Goal: Task Accomplishment & Management: Manage account settings

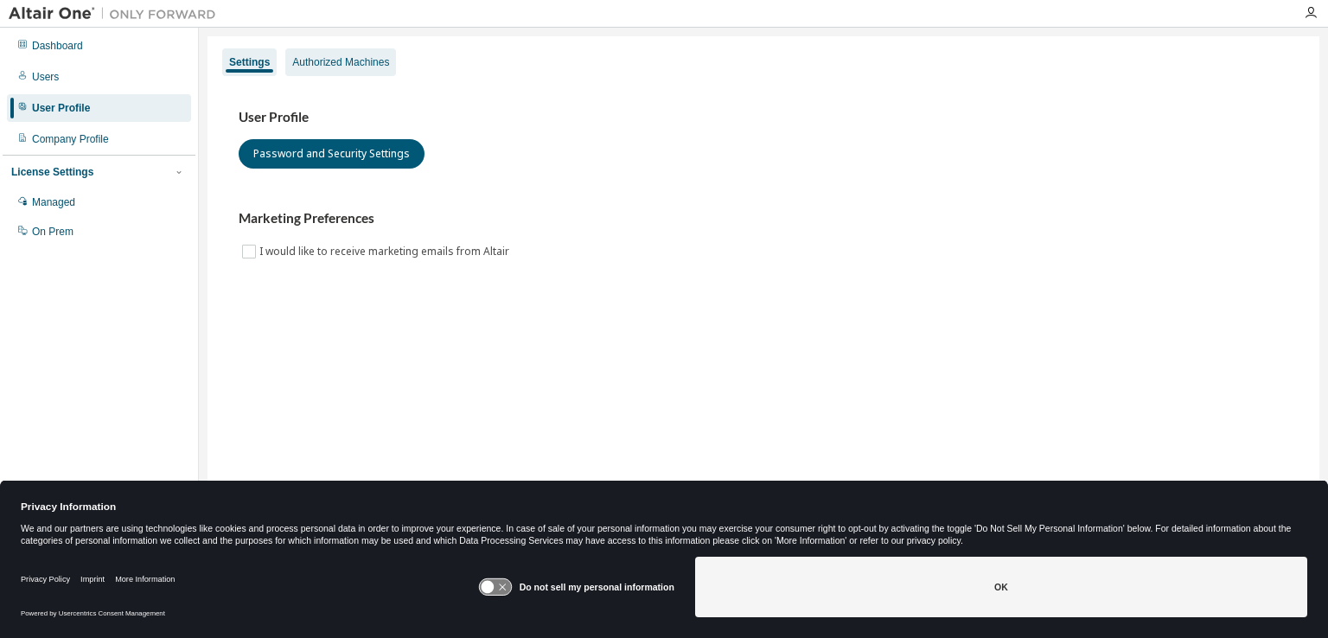
click at [318, 56] on div "Authorized Machines" at bounding box center [340, 62] width 97 height 14
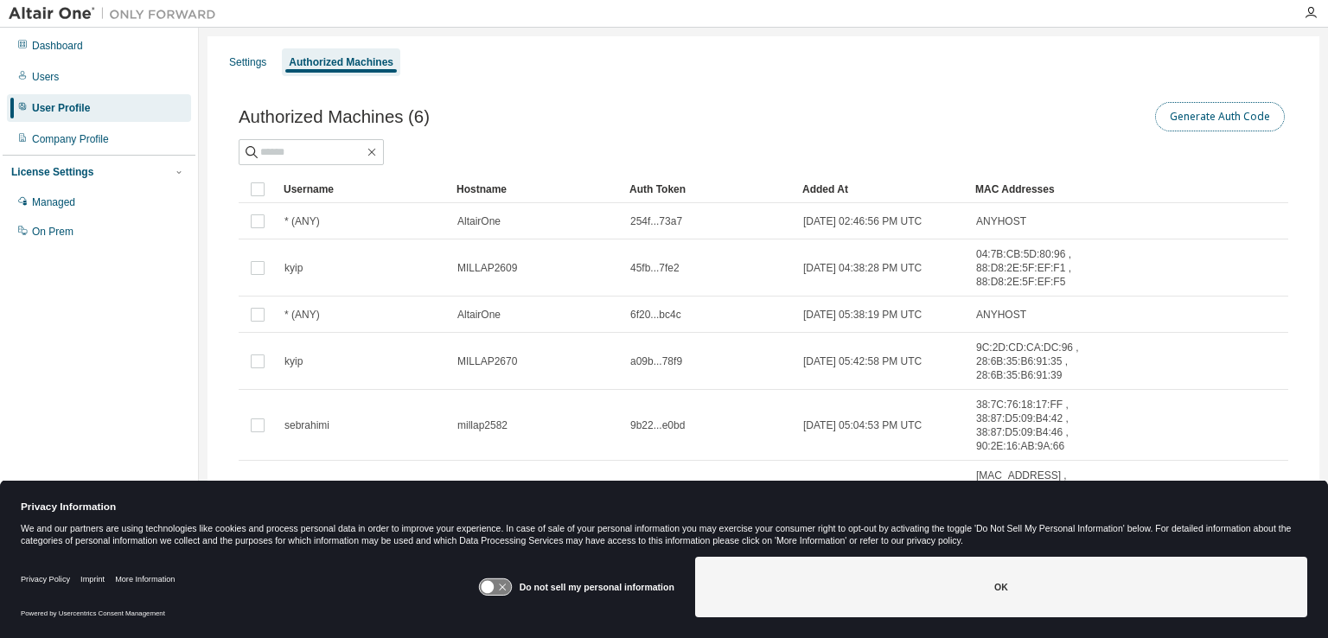
click at [1207, 115] on button "Generate Auth Code" at bounding box center [1220, 116] width 130 height 29
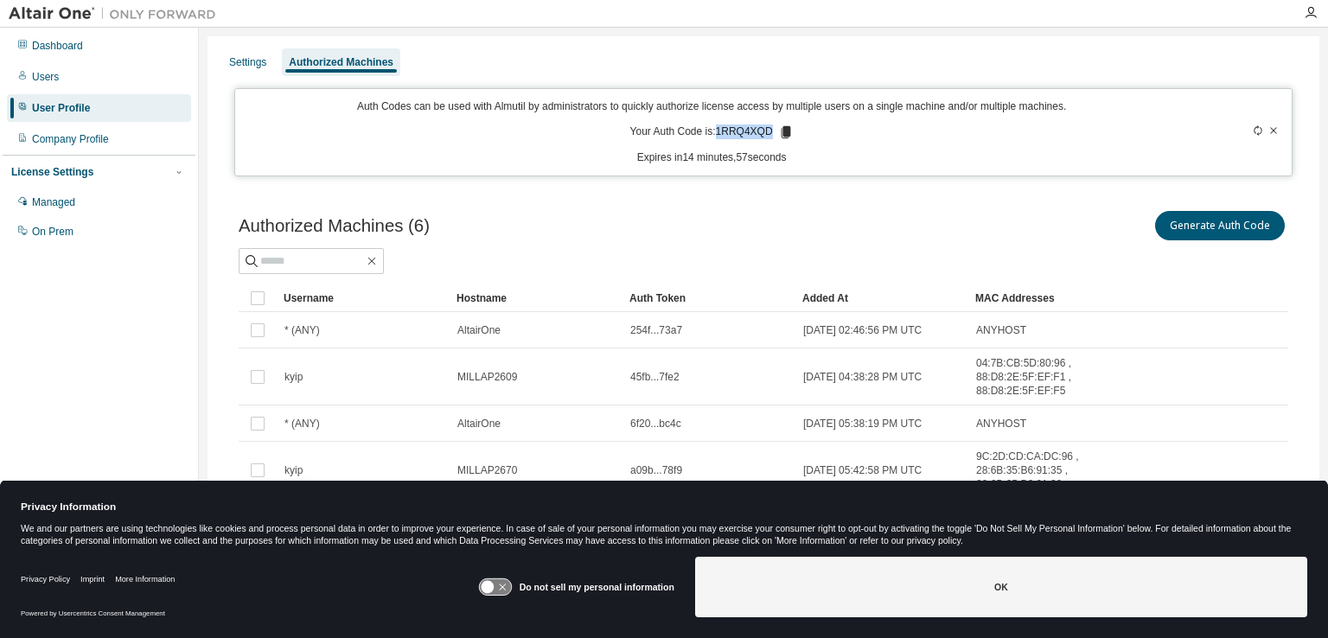
drag, startPoint x: 718, startPoint y: 130, endPoint x: 768, endPoint y: 127, distance: 50.2
click at [768, 127] on p "Your Auth Code is: 1RRQ4XQD" at bounding box center [711, 133] width 163 height 16
copy p "1RRQ4XQD"
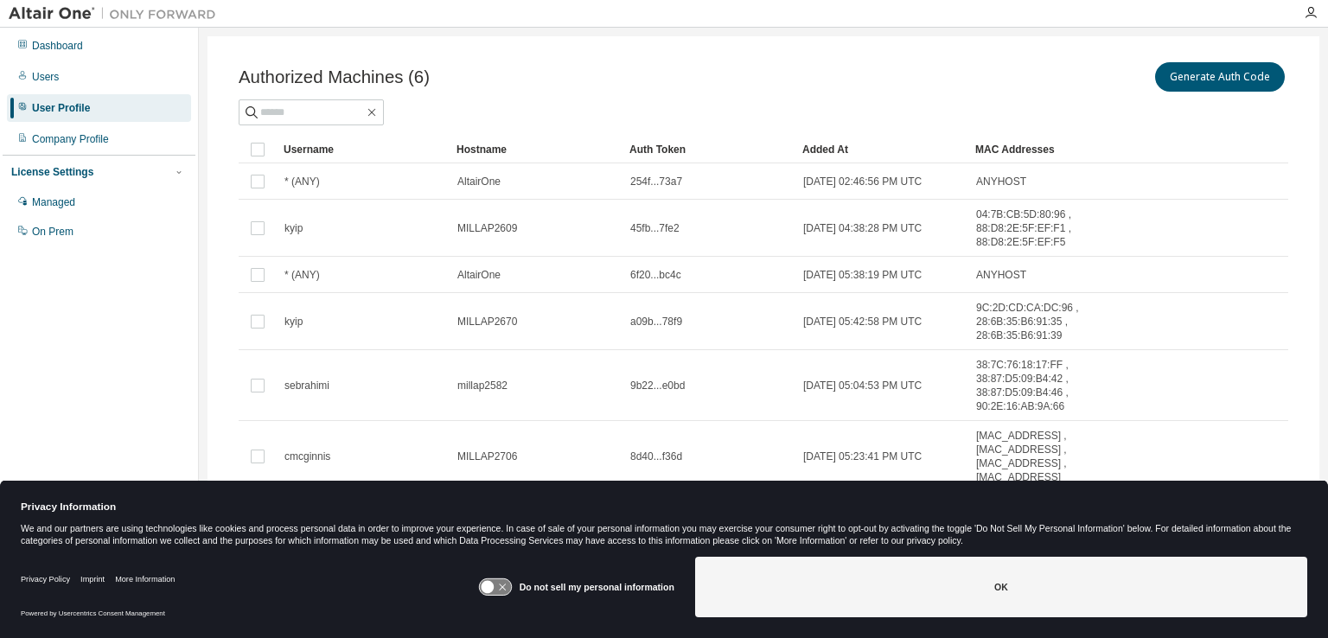
scroll to position [150, 0]
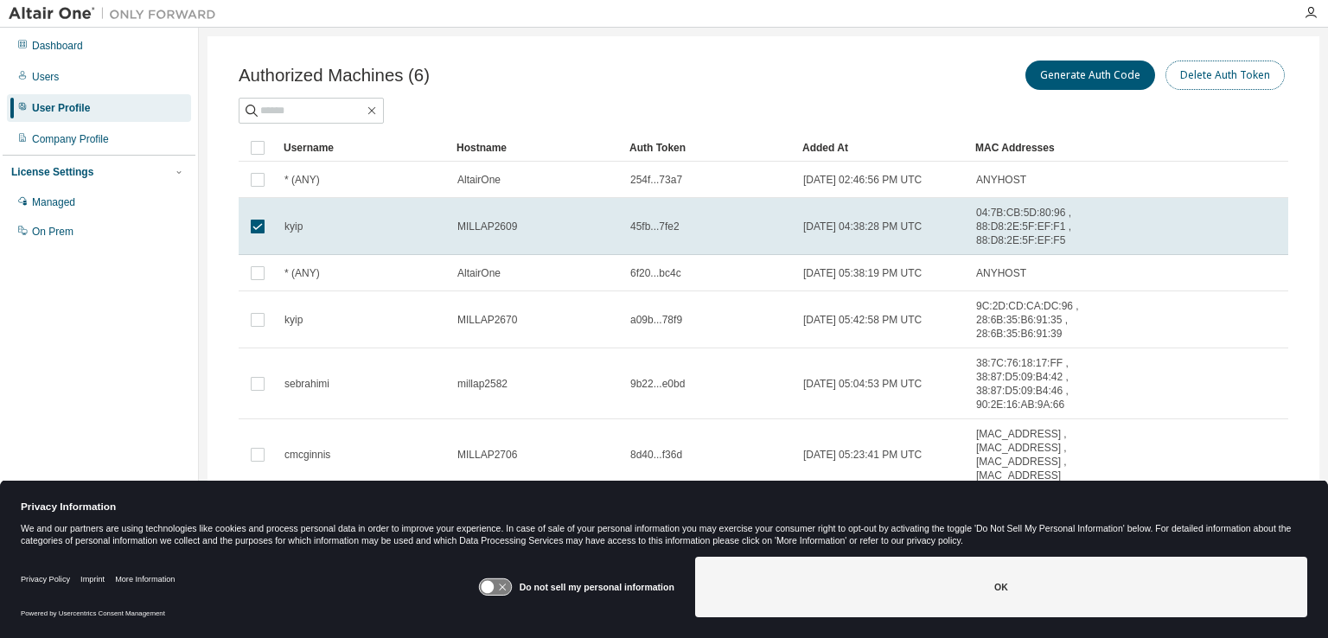
click at [1200, 80] on button "Delete Auth Token" at bounding box center [1225, 75] width 119 height 29
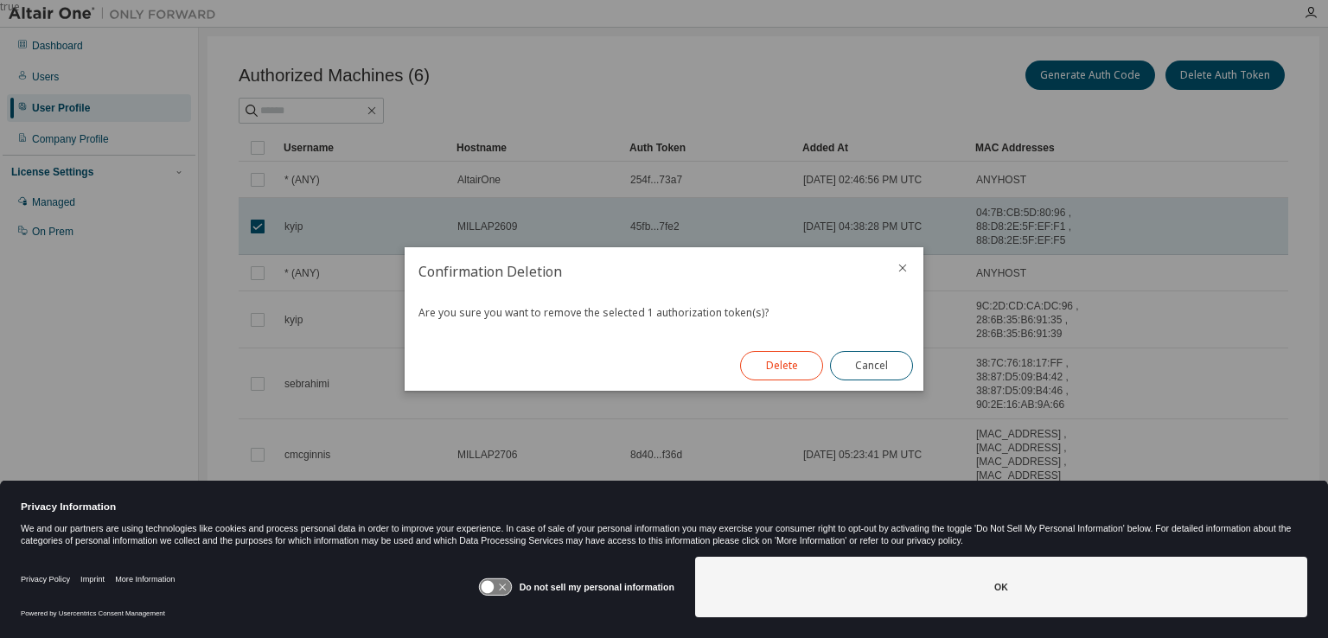
click at [780, 364] on button "Delete" at bounding box center [781, 365] width 83 height 29
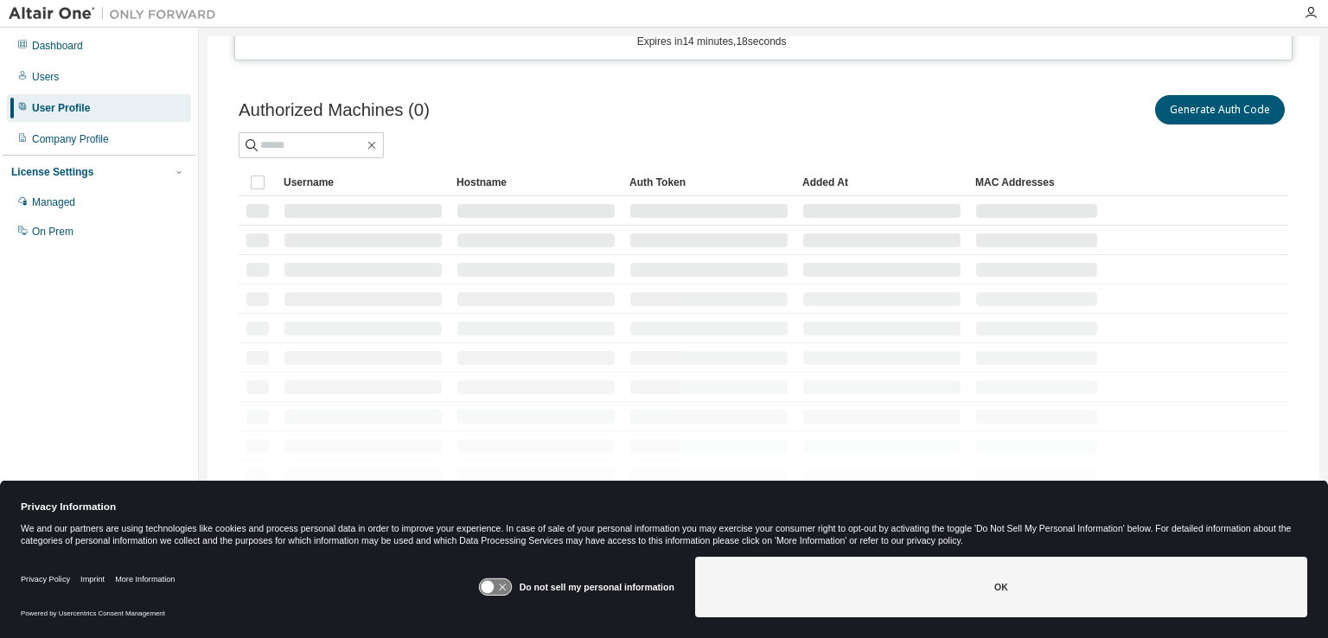
scroll to position [93, 0]
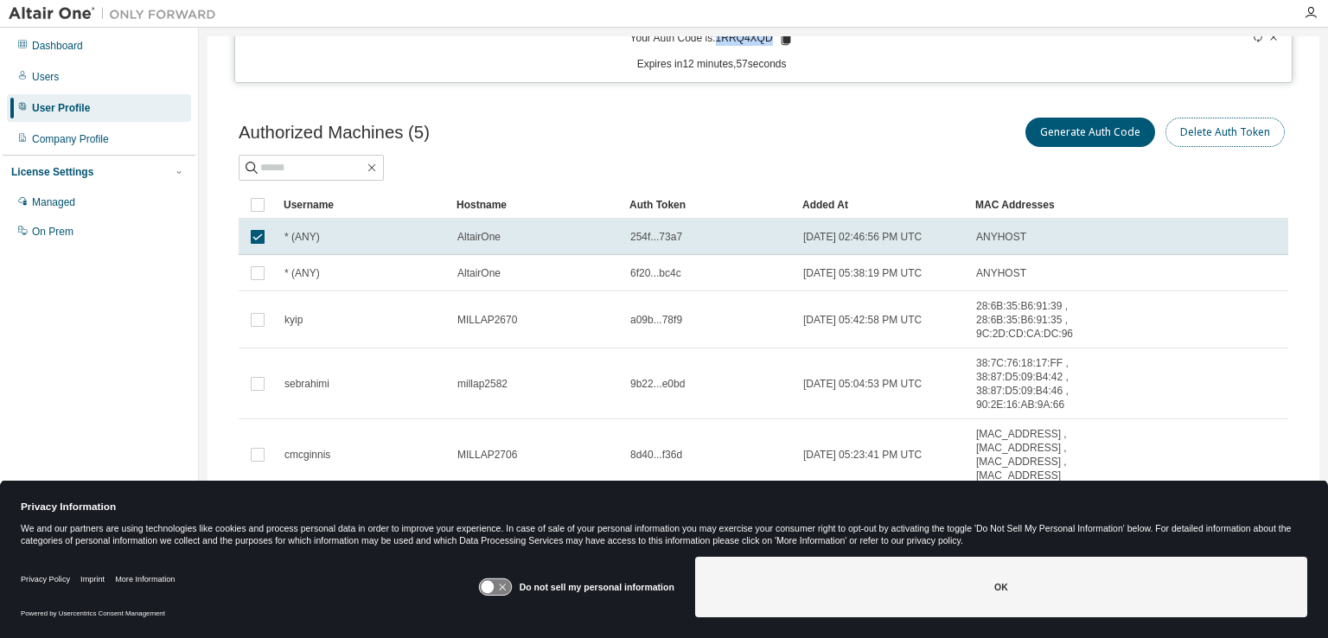
click at [1207, 133] on button "Delete Auth Token" at bounding box center [1225, 132] width 119 height 29
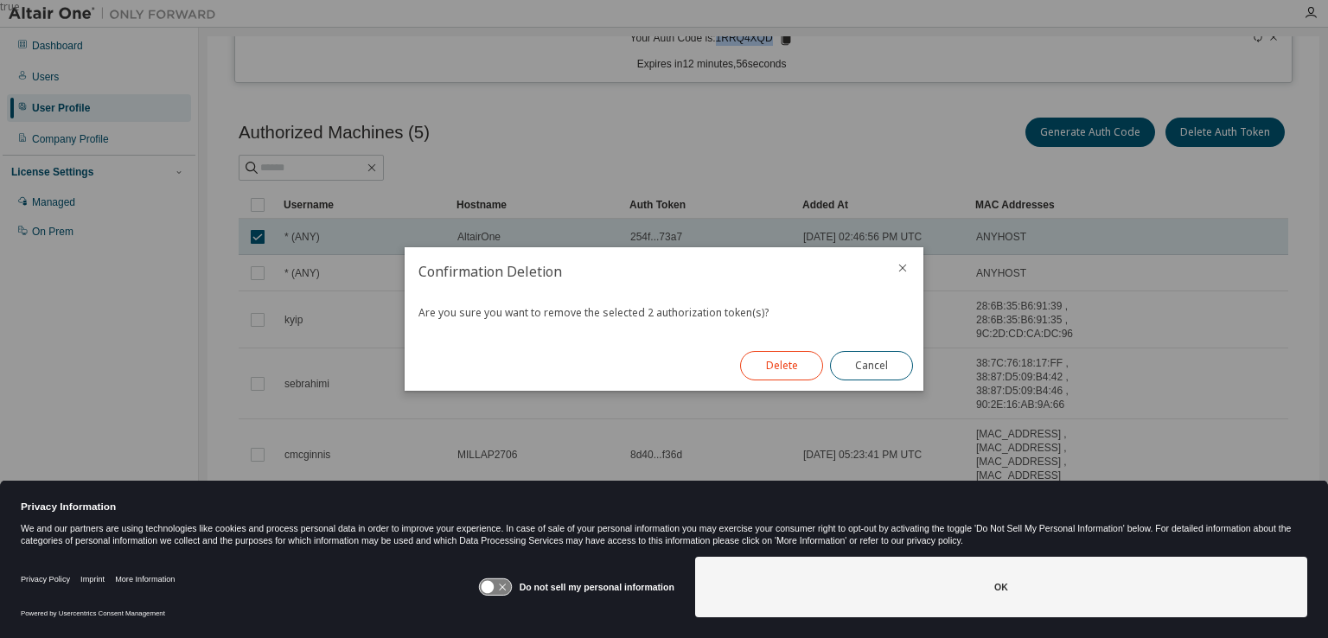
click at [779, 374] on button "Delete" at bounding box center [781, 365] width 83 height 29
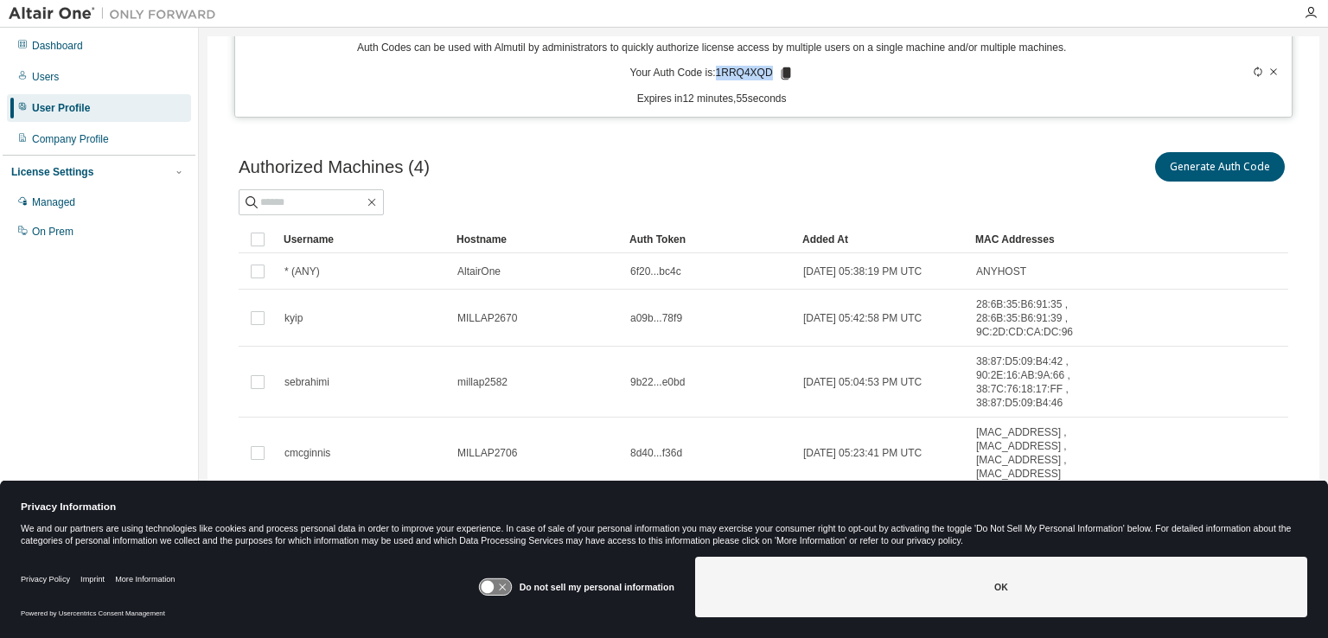
scroll to position [57, 0]
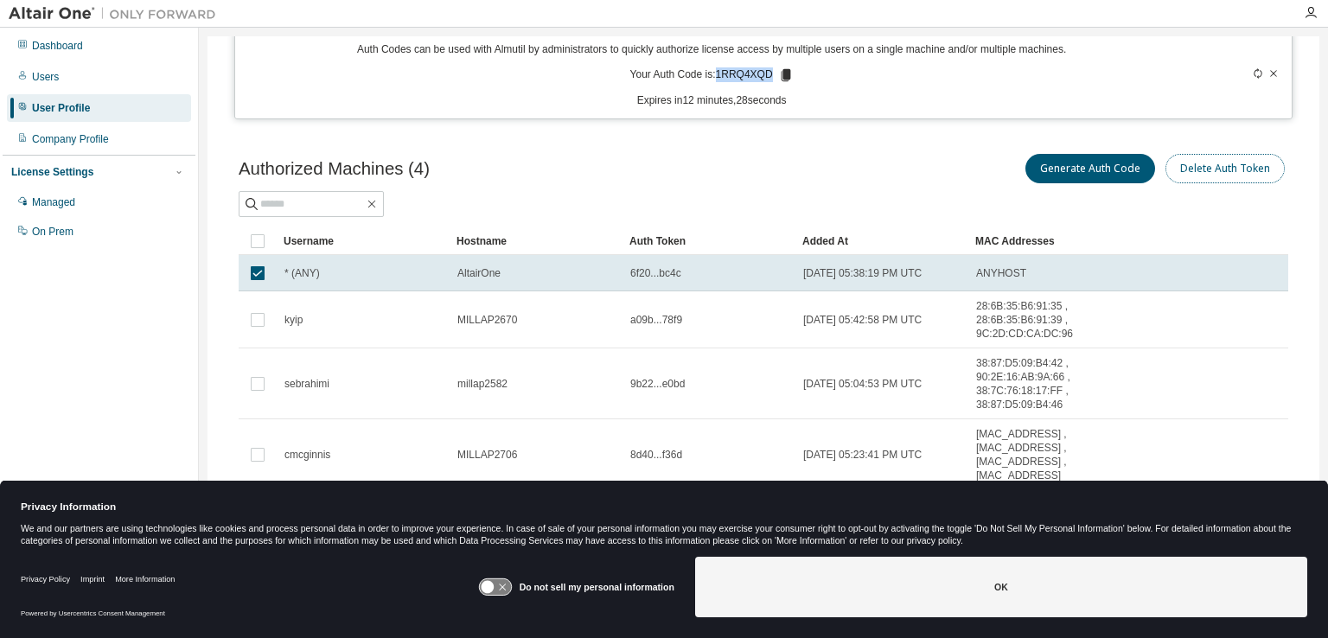
click at [1208, 170] on button "Delete Auth Token" at bounding box center [1225, 168] width 119 height 29
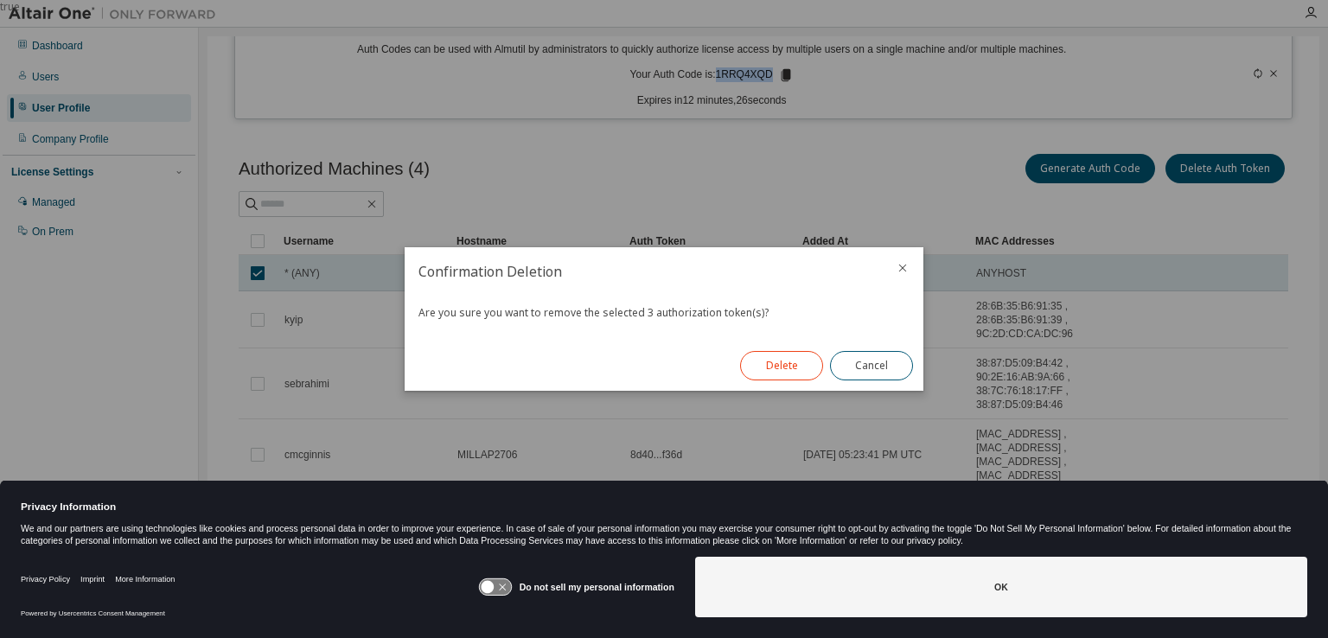
click at [790, 364] on button "Delete" at bounding box center [781, 365] width 83 height 29
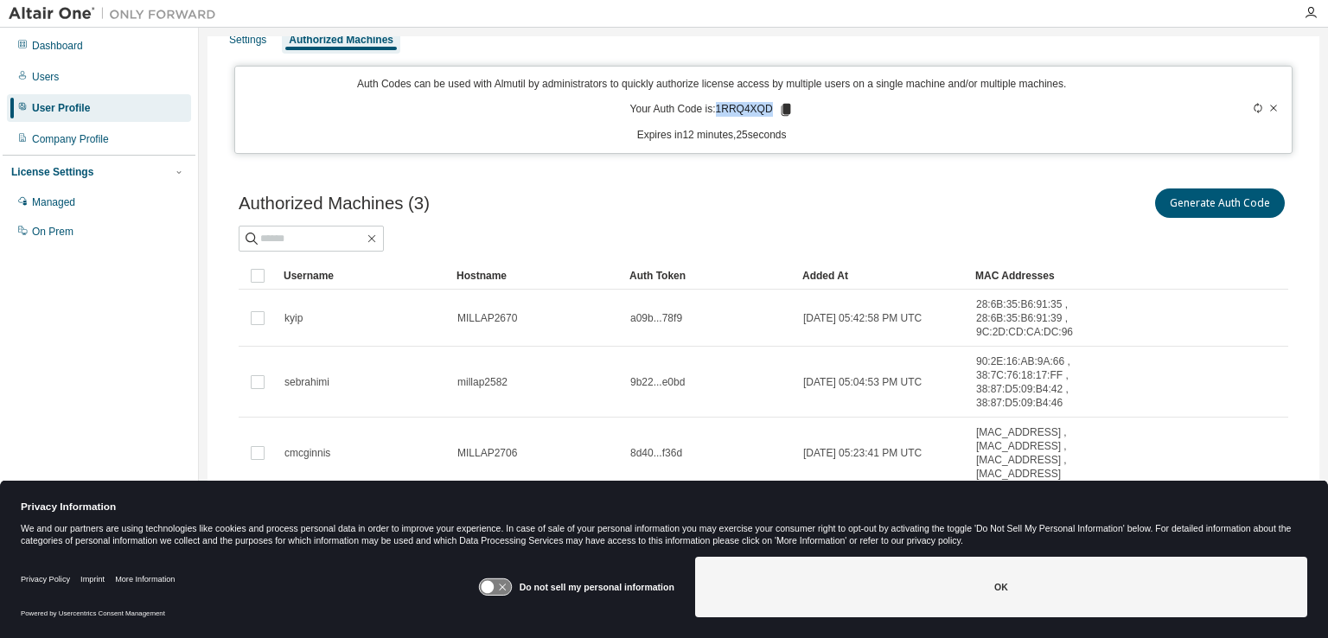
scroll to position [21, 0]
